Goal: Information Seeking & Learning: Learn about a topic

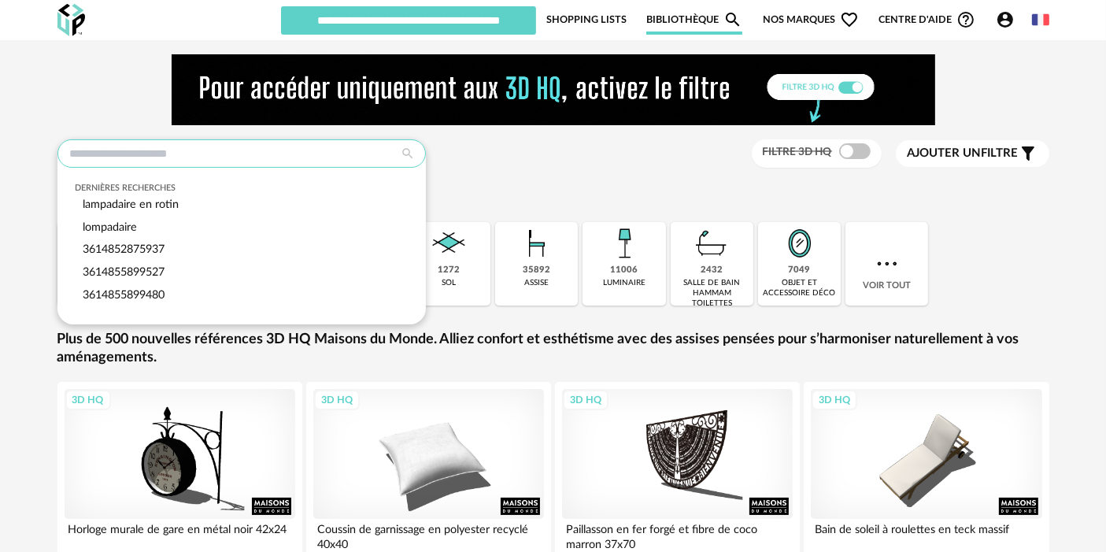
click at [129, 158] on input "text" at bounding box center [241, 153] width 368 height 28
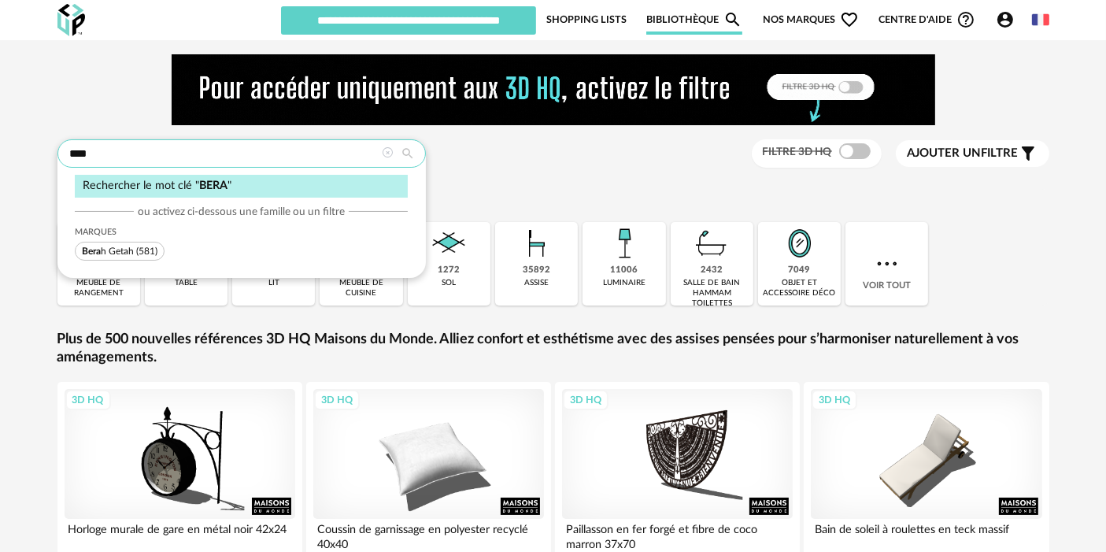
type input "****"
click at [126, 250] on span "Bera h Getah" at bounding box center [108, 250] width 52 height 9
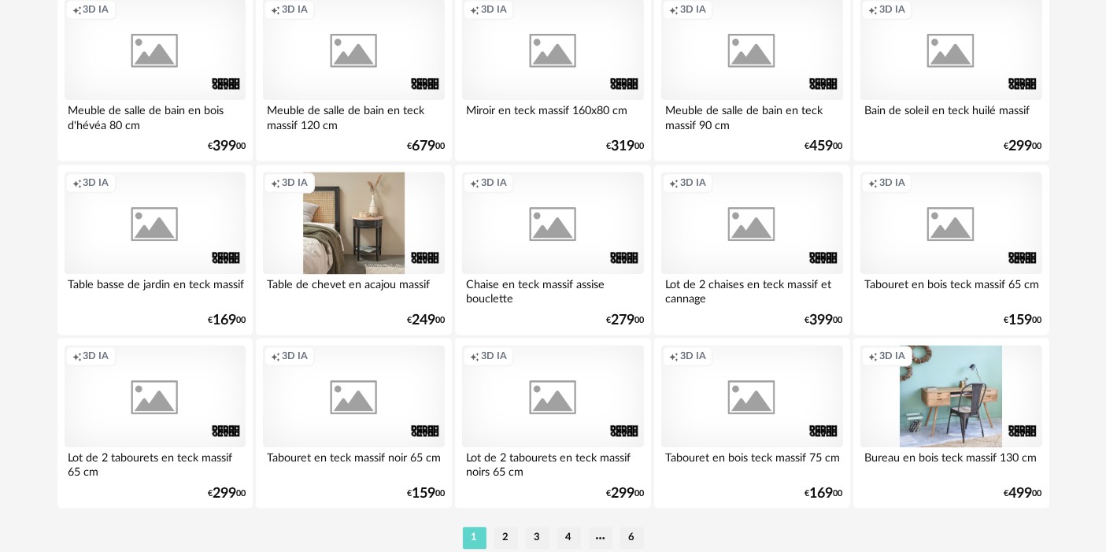
scroll to position [3318, 0]
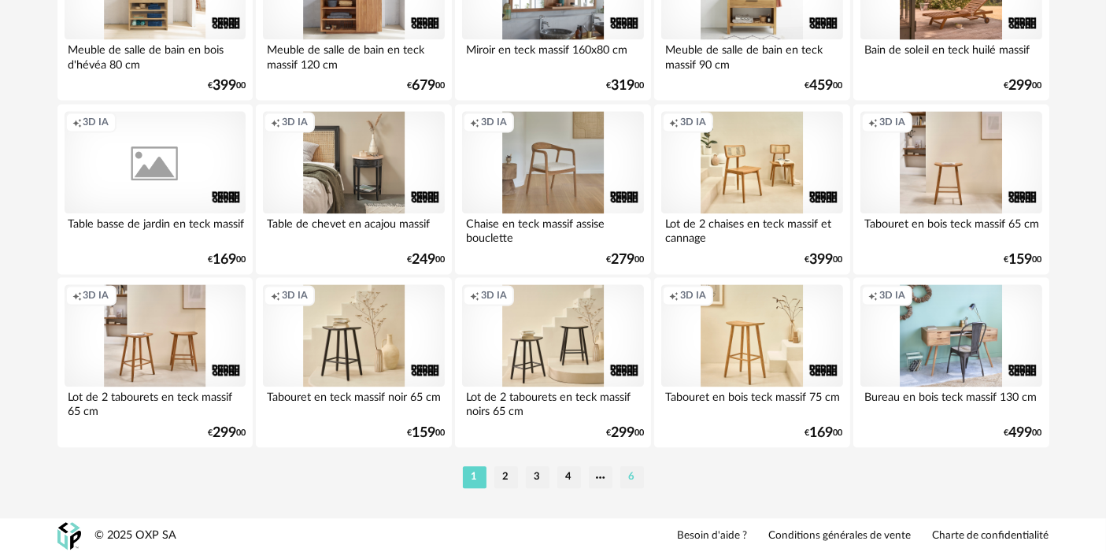
click at [636, 467] on li "6" at bounding box center [632, 477] width 24 height 22
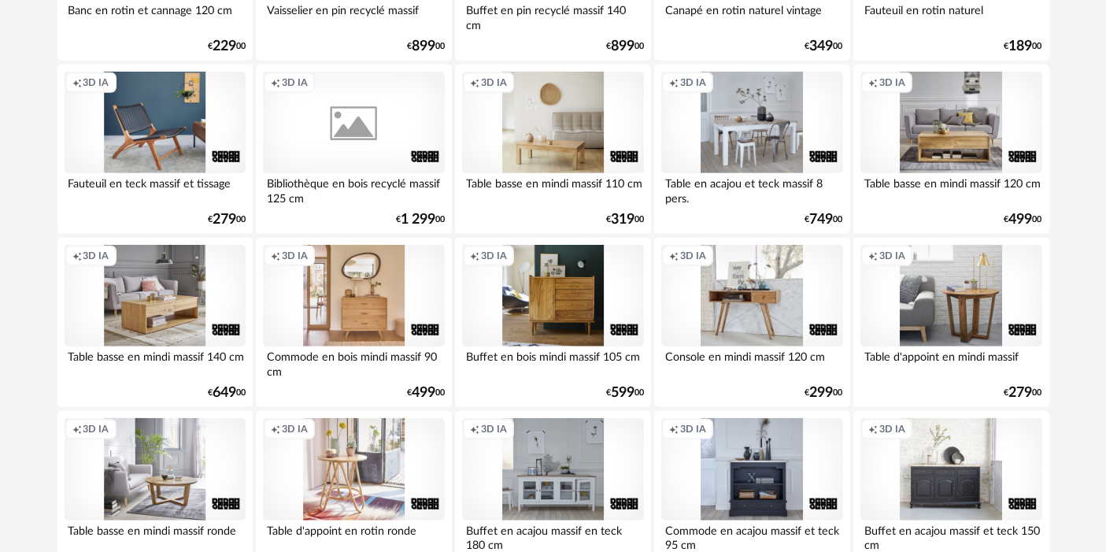
scroll to position [1091, 0]
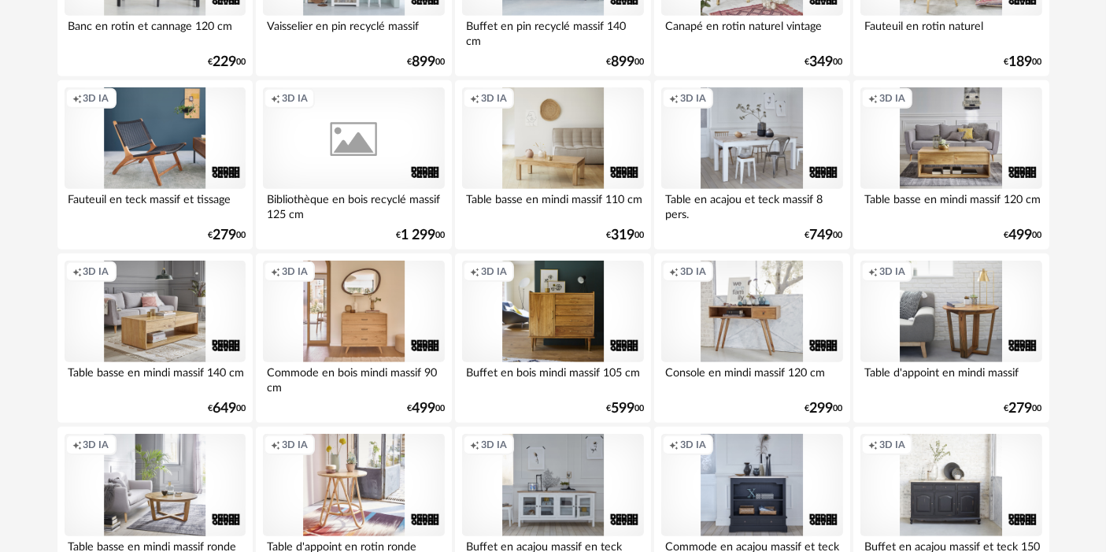
click at [368, 149] on div "Creation icon 3D IA" at bounding box center [353, 138] width 181 height 102
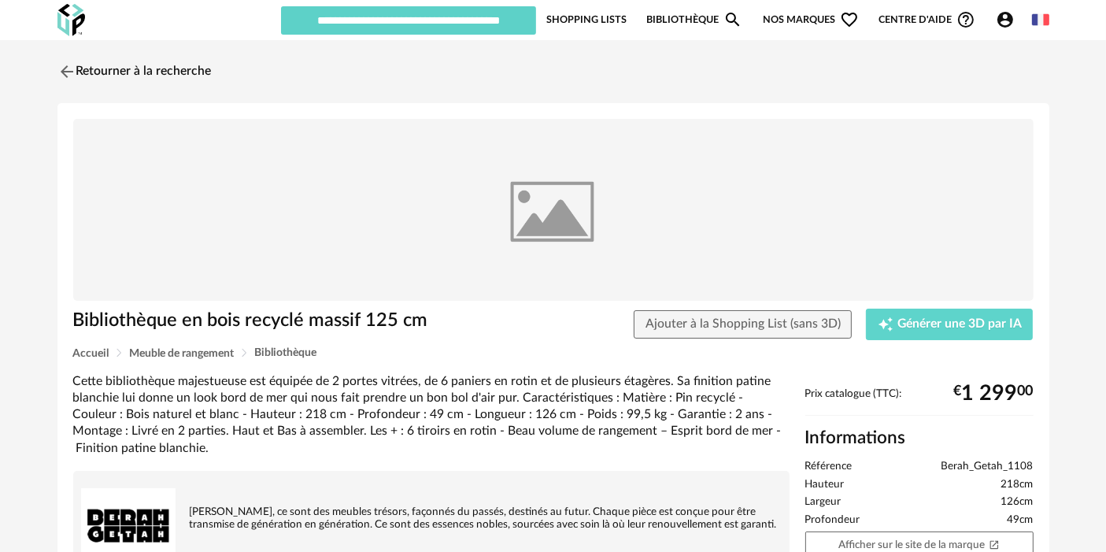
click at [588, 196] on img at bounding box center [553, 210] width 960 height 182
click at [200, 60] on link "Retourner à la recherche" at bounding box center [131, 71] width 154 height 35
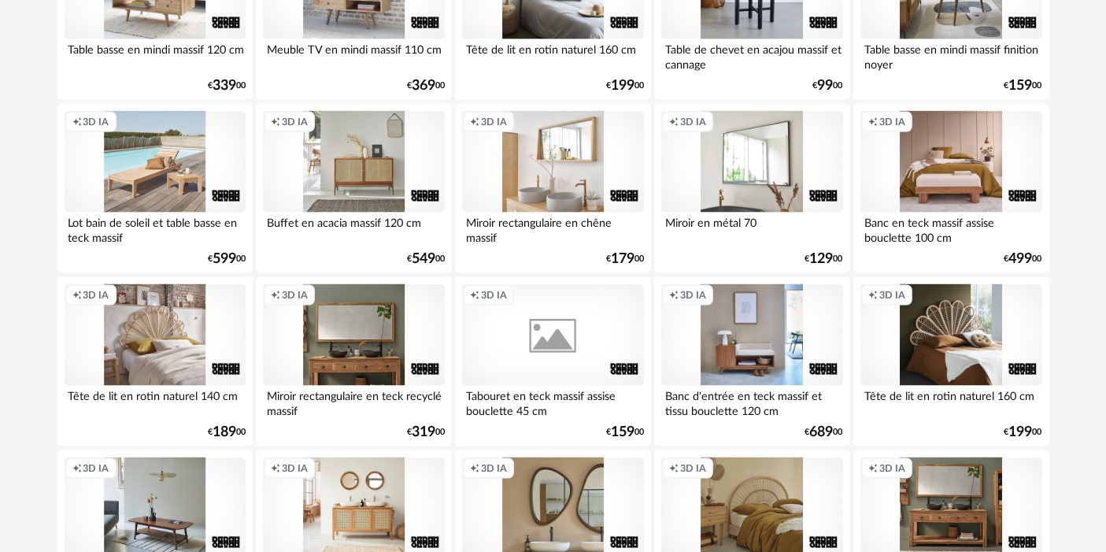
scroll to position [2456, 0]
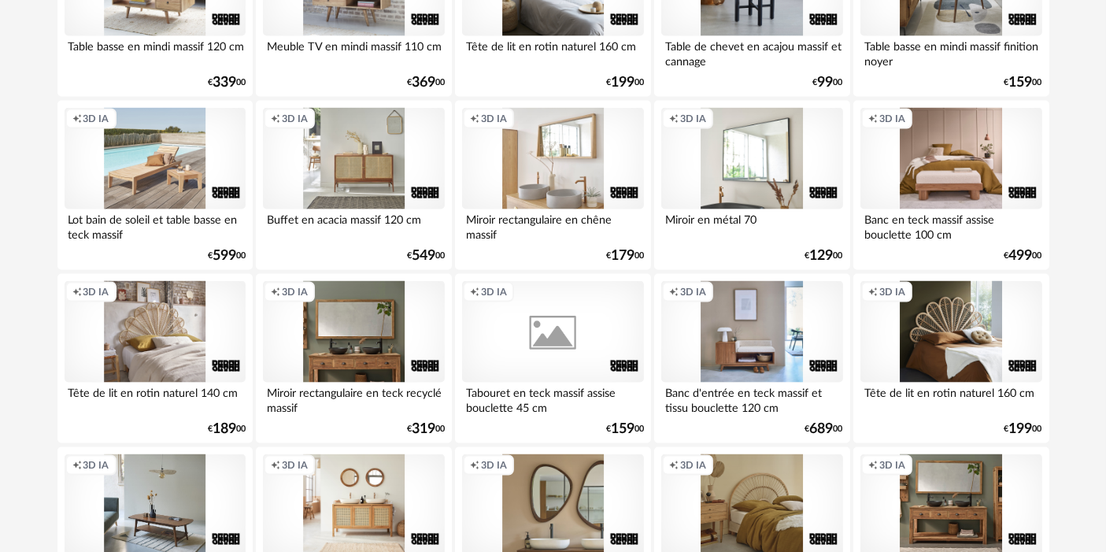
click at [533, 324] on div "Creation icon 3D IA" at bounding box center [552, 332] width 181 height 102
